Goal: Task Accomplishment & Management: Use online tool/utility

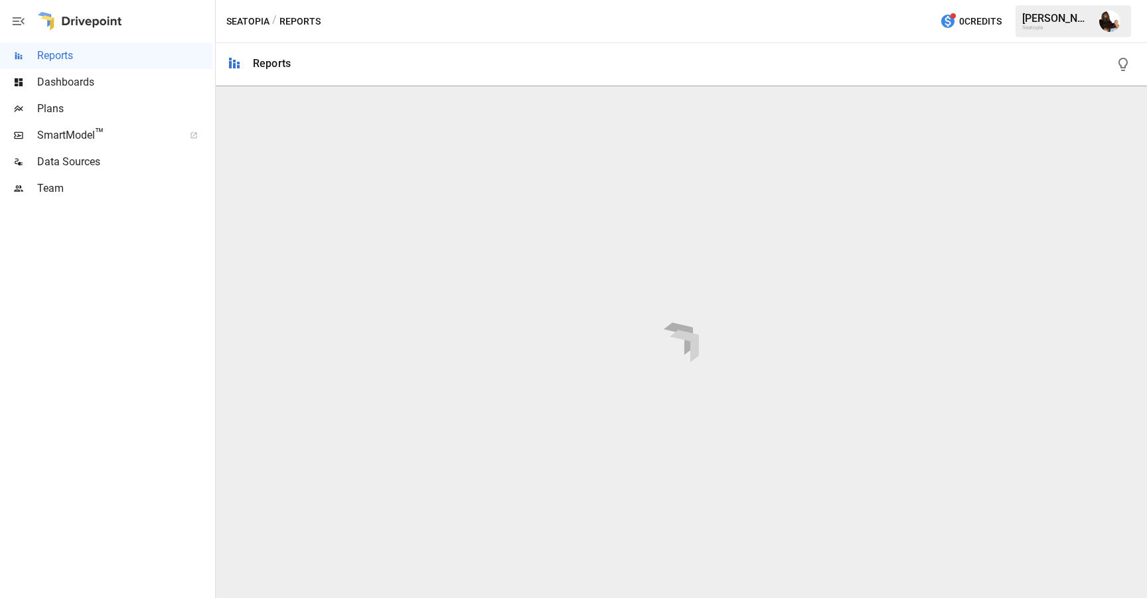
click at [103, 104] on span "Plans" at bounding box center [124, 109] width 175 height 16
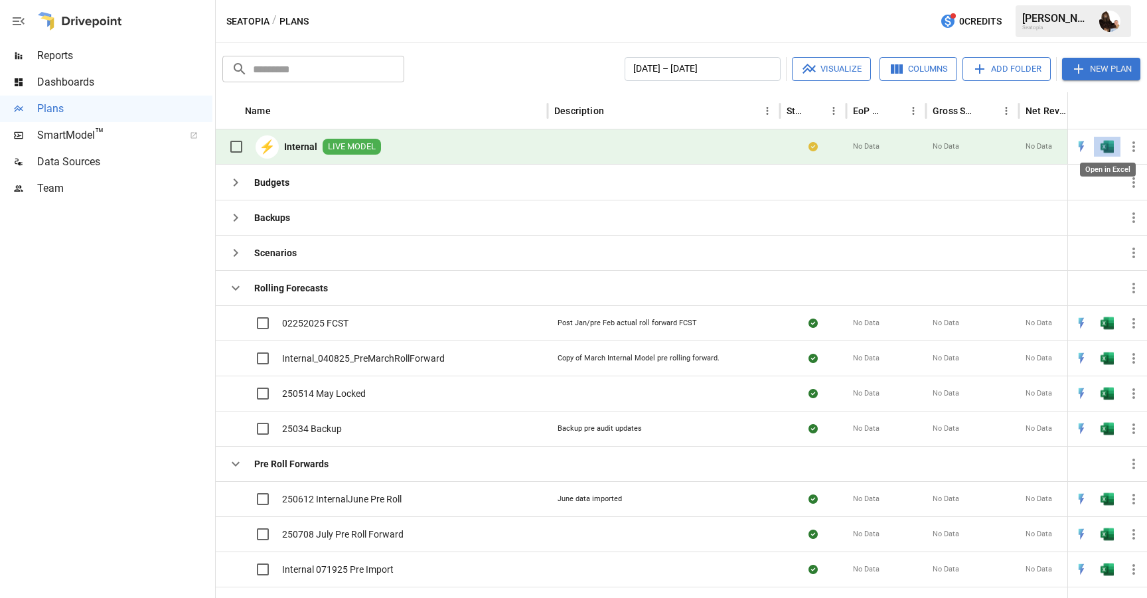
click at [1107, 145] on img "Open in Excel" at bounding box center [1107, 146] width 13 height 13
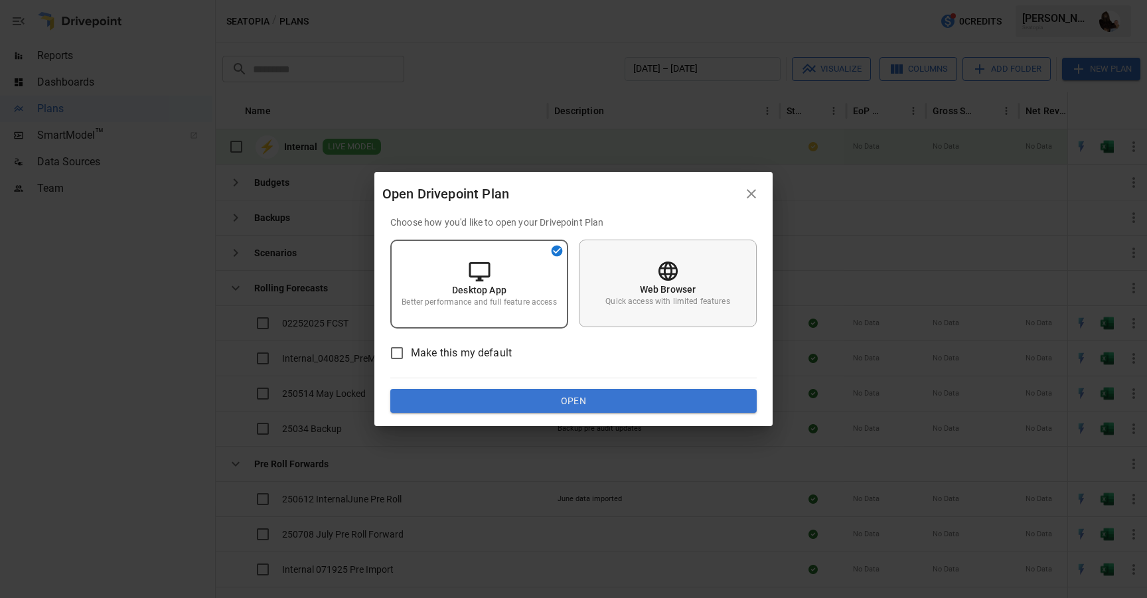
click at [686, 263] on div "Web Browser Quick access with limited features" at bounding box center [668, 284] width 178 height 88
click at [576, 406] on button "Open" at bounding box center [573, 401] width 367 height 24
